Goal: Task Accomplishment & Management: Manage account settings

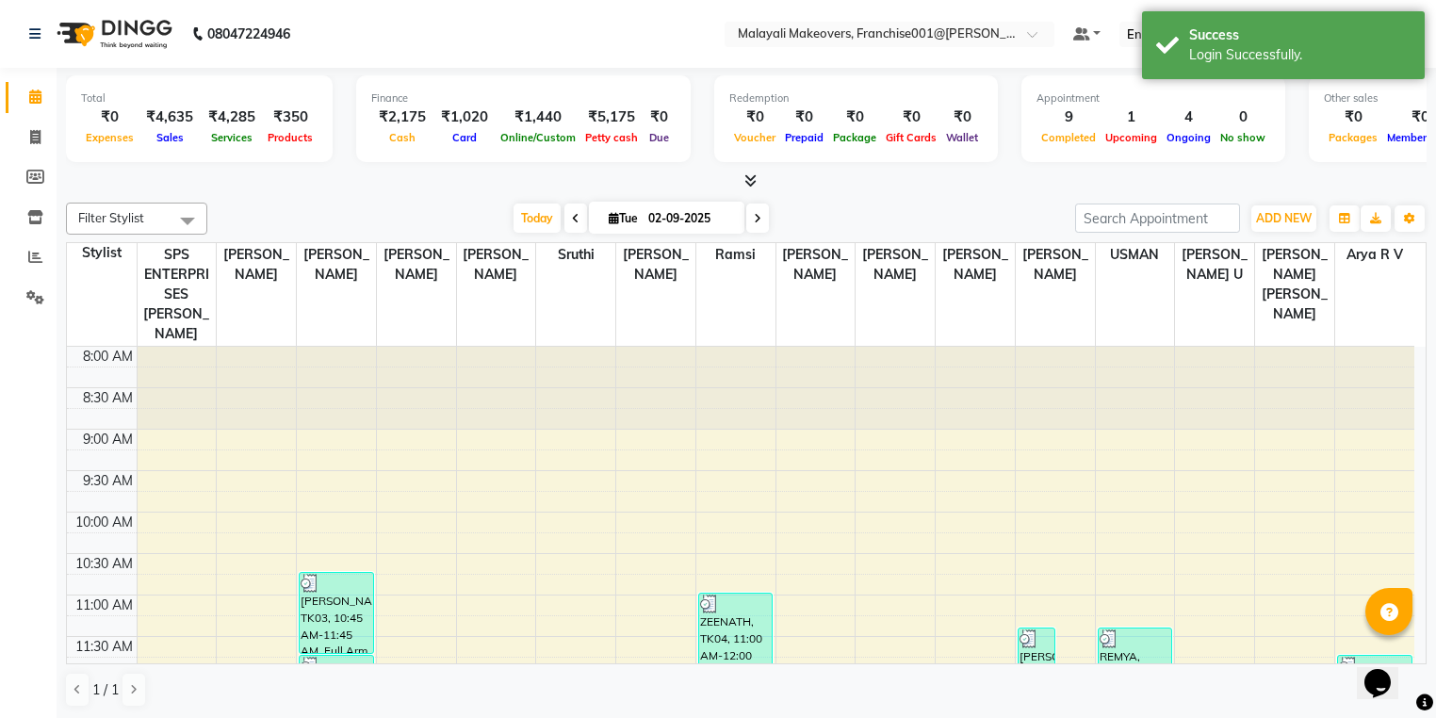
click at [41, 275] on li "Reports" at bounding box center [28, 257] width 57 height 41
click at [40, 222] on icon at bounding box center [35, 217] width 16 height 14
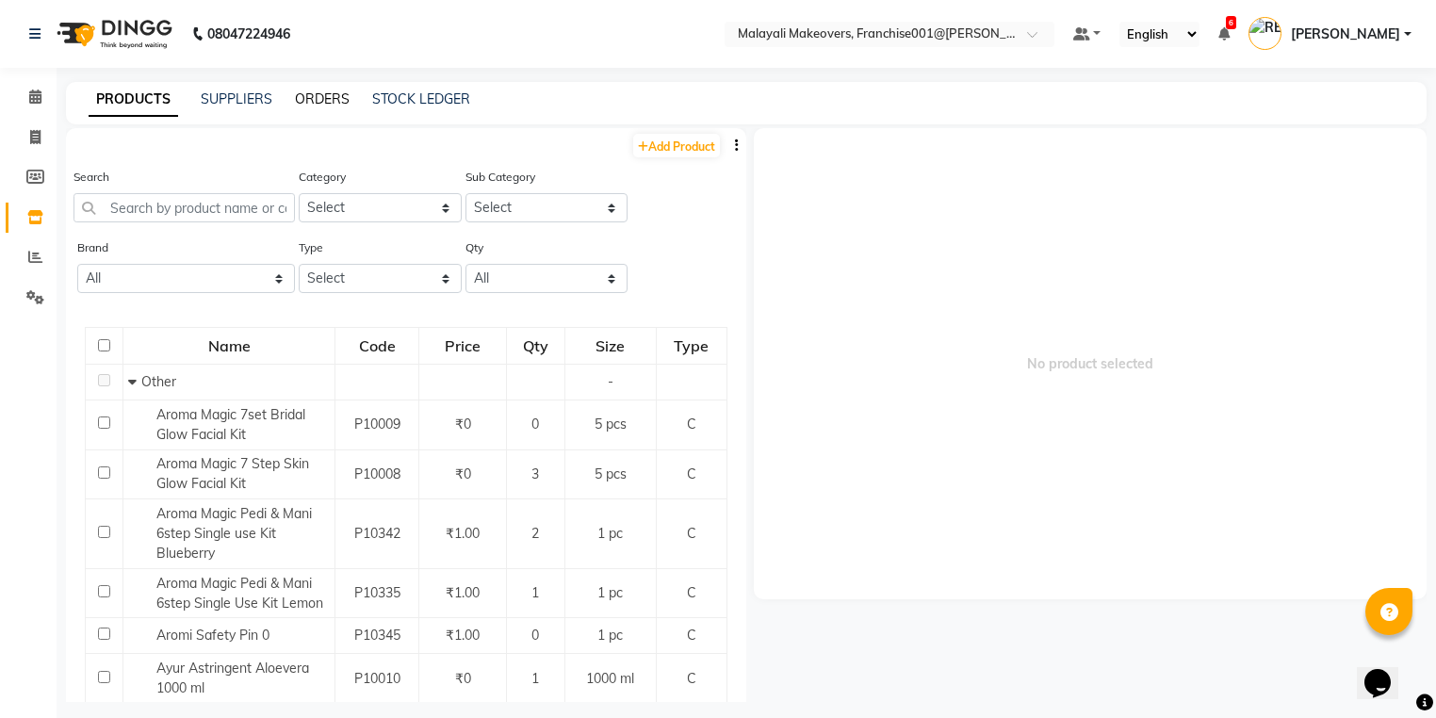
click at [324, 101] on link "ORDERS" at bounding box center [322, 98] width 55 height 17
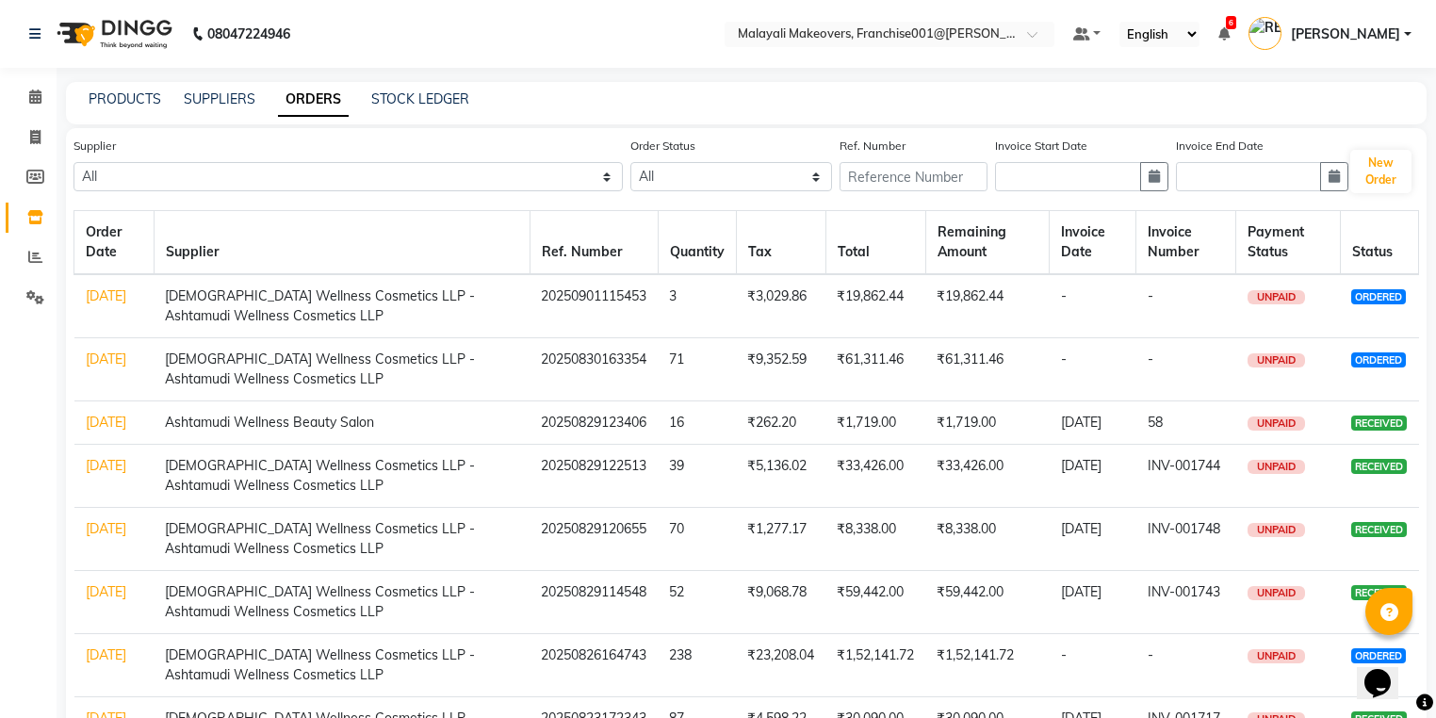
click at [112, 361] on link "[DATE]" at bounding box center [106, 358] width 41 height 17
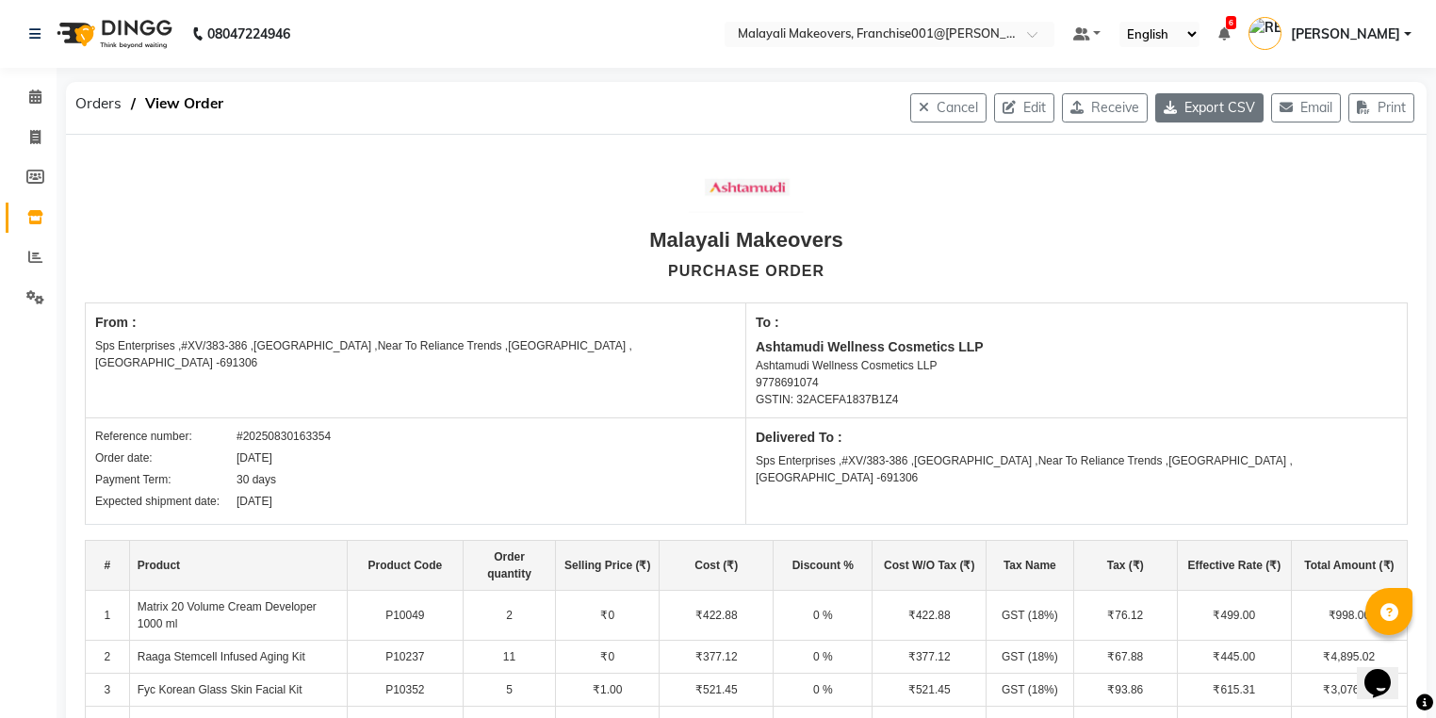
click at [1195, 106] on button "Export CSV" at bounding box center [1209, 107] width 108 height 29
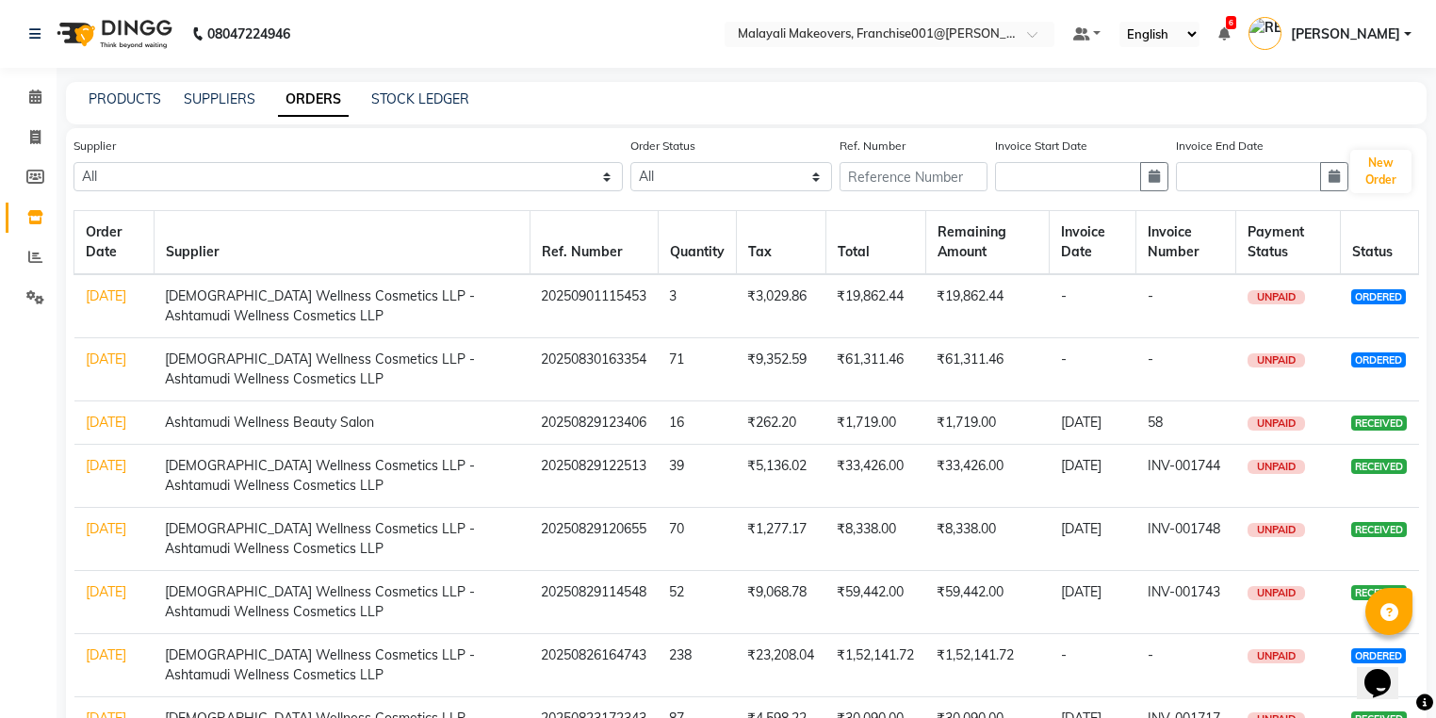
click at [110, 298] on link "[DATE]" at bounding box center [106, 295] width 41 height 17
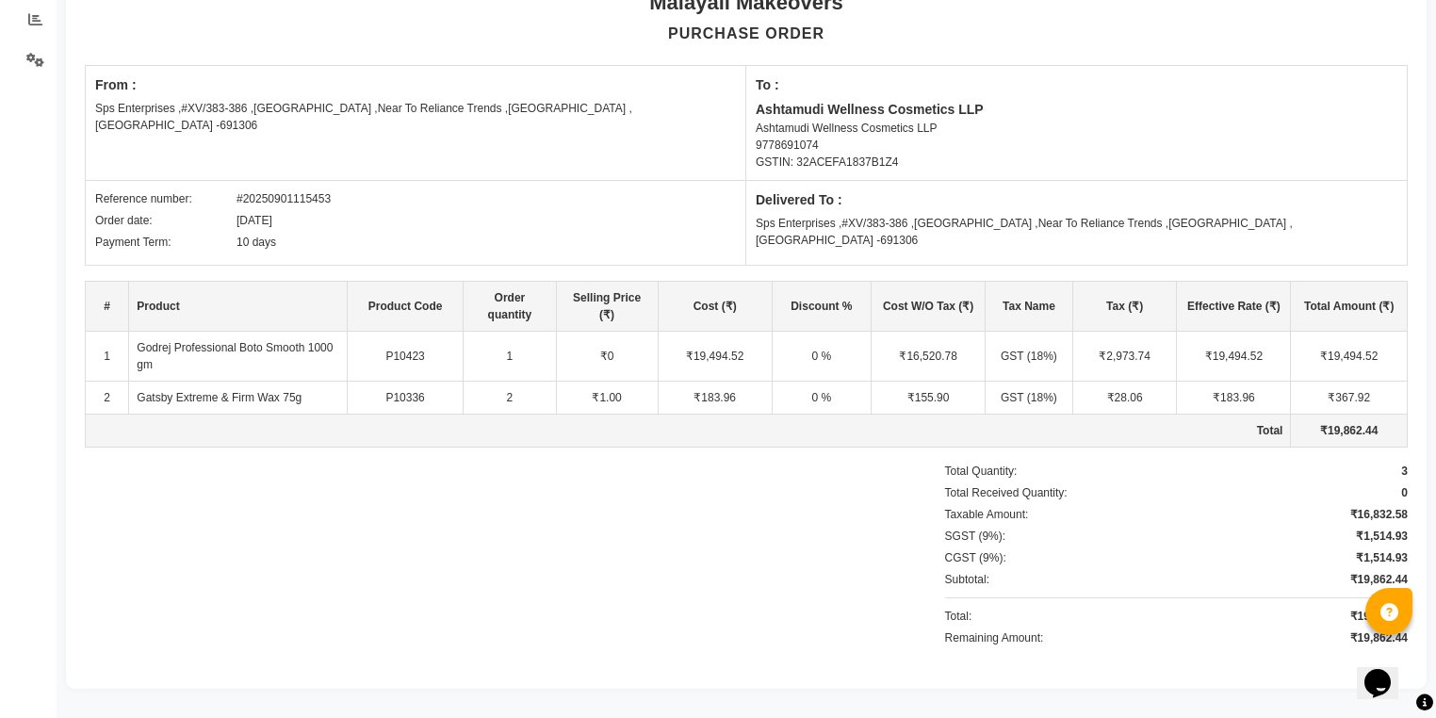
scroll to position [87, 0]
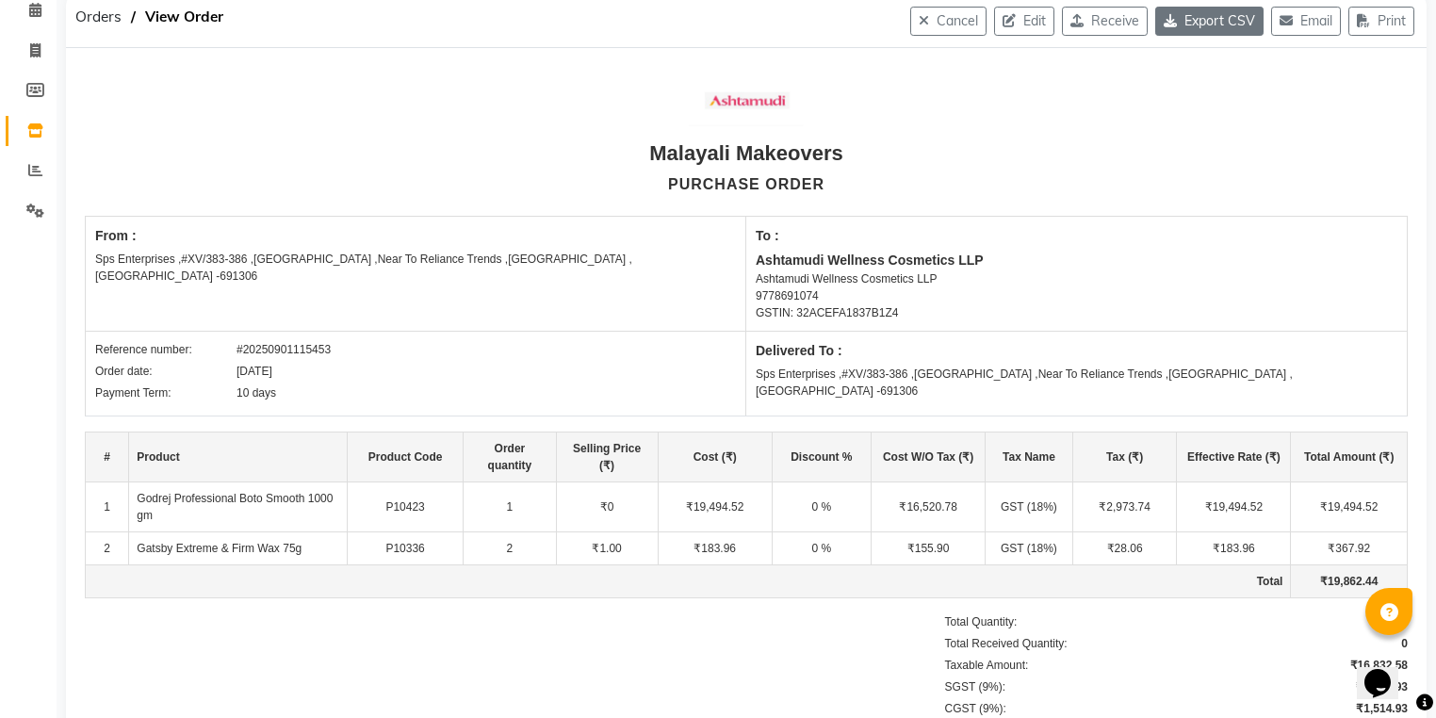
click at [1174, 21] on button "Export CSV" at bounding box center [1209, 21] width 108 height 29
